Goal: Check status

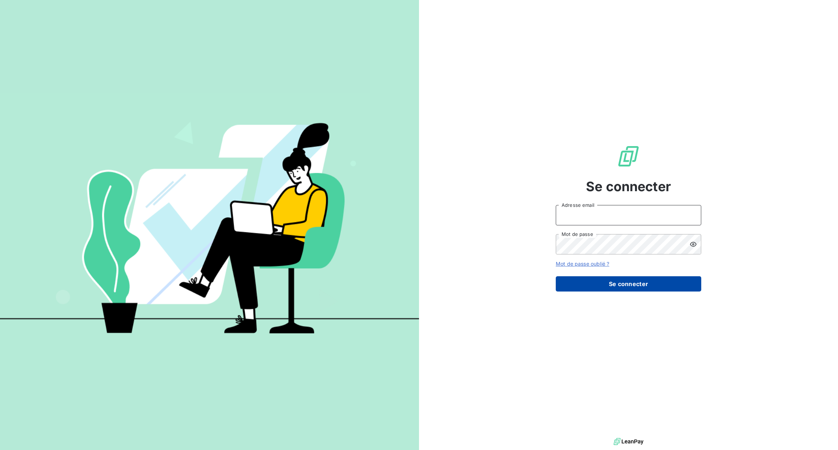
type input "[PERSON_NAME][EMAIL_ADDRESS][DOMAIN_NAME]"
click at [592, 278] on button "Se connecter" at bounding box center [628, 283] width 145 height 15
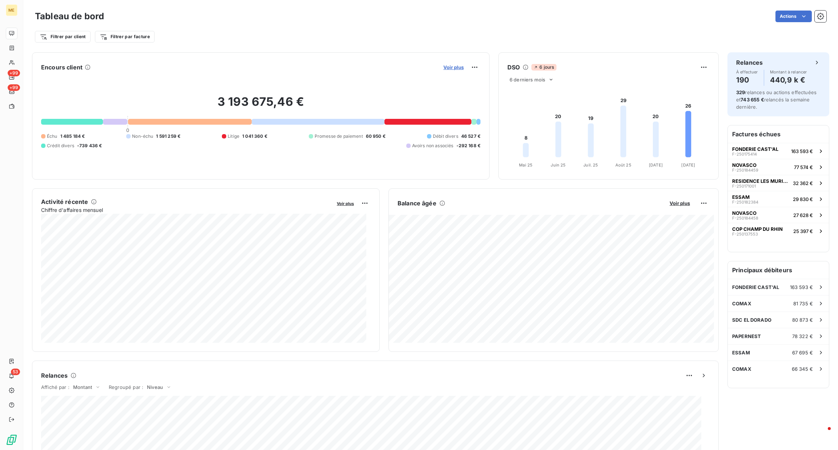
click at [443, 68] on span "Voir plus" at bounding box center [453, 67] width 20 height 6
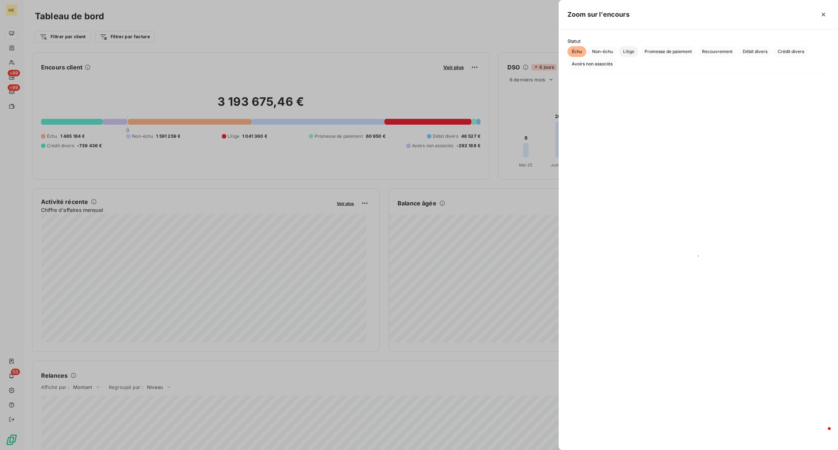
click at [632, 51] on span "Litige" at bounding box center [629, 51] width 20 height 11
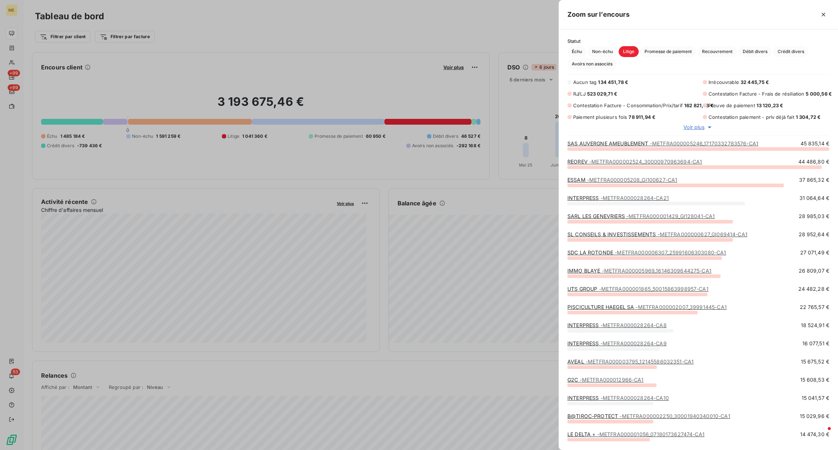
scroll to position [293, 271]
click at [666, 146] on span "- METFRA000005246_17170332783576-CA1" at bounding box center [704, 143] width 108 height 6
